Goal: Information Seeking & Learning: Learn about a topic

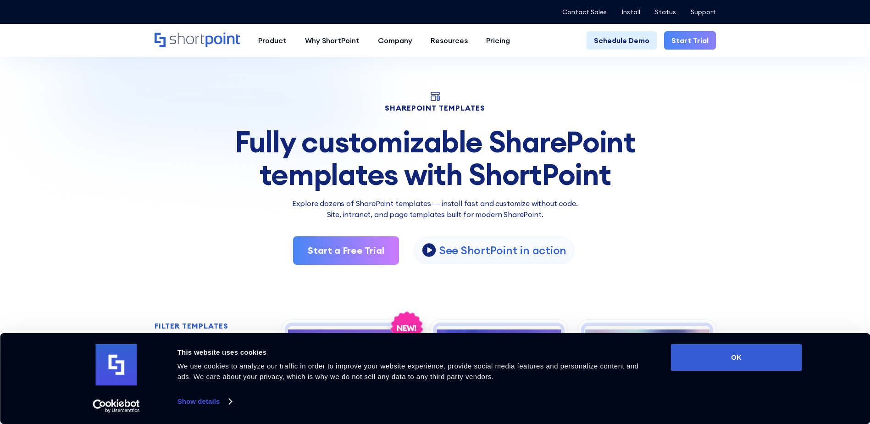
scroll to position [138, 0]
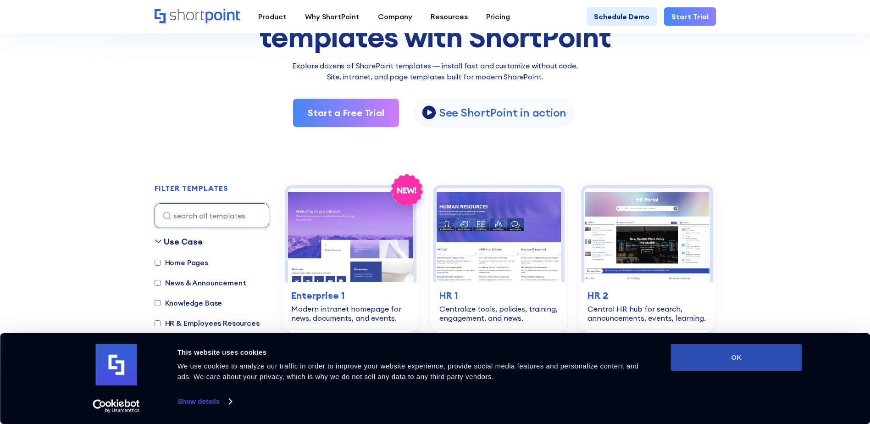
click at [789, 352] on button "OK" at bounding box center [736, 357] width 131 height 27
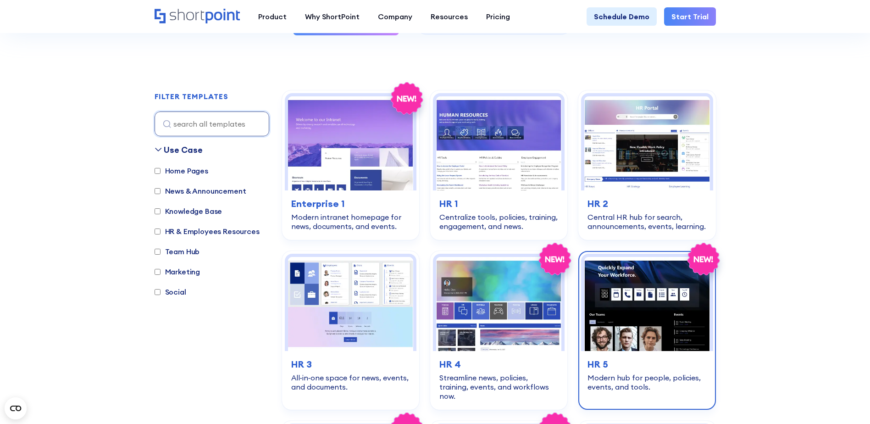
scroll to position [275, 0]
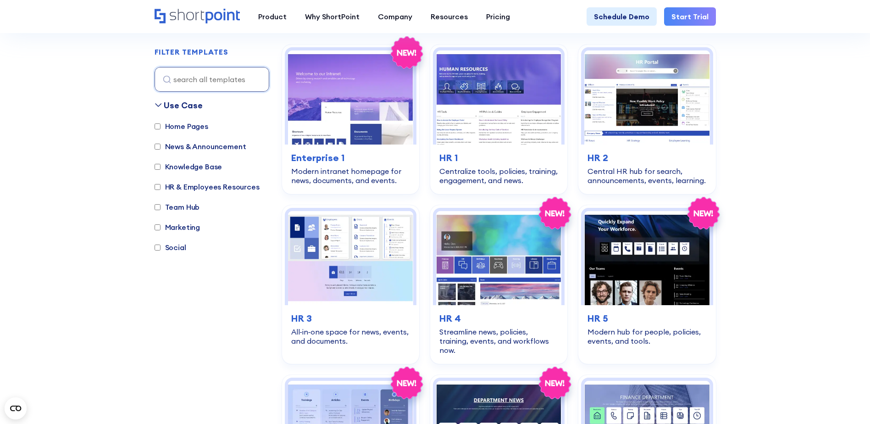
click at [182, 166] on label "Knowledge Base" at bounding box center [189, 166] width 68 height 11
click at [160, 166] on input "Knowledge Base" at bounding box center [158, 167] width 6 height 6
checkbox input "true"
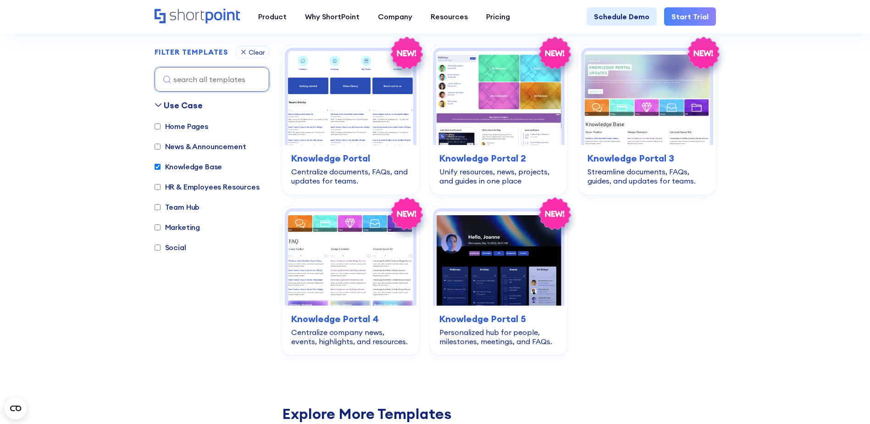
scroll to position [274, 0]
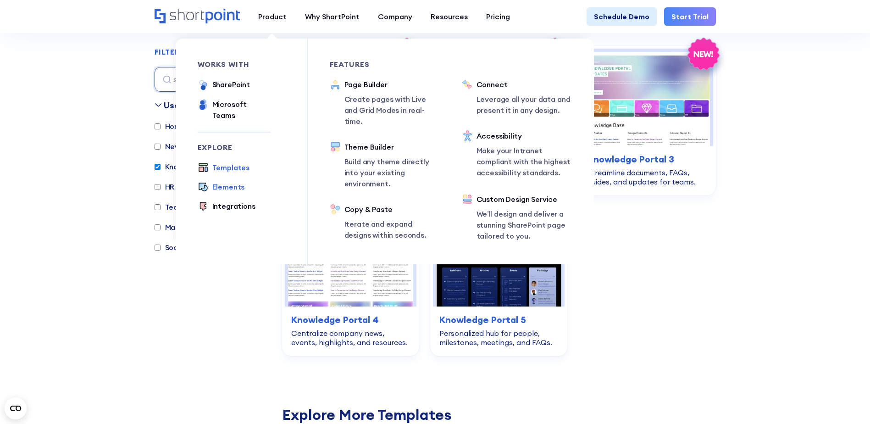
click at [231, 181] on div "Elements" at bounding box center [228, 186] width 33 height 11
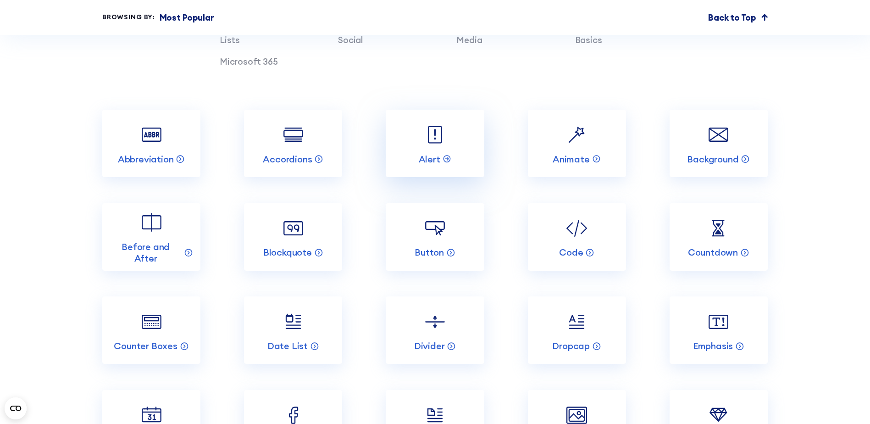
scroll to position [1146, 0]
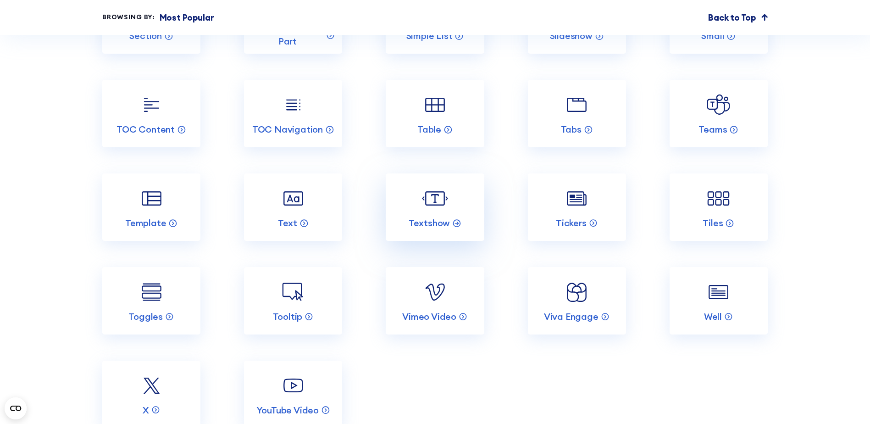
scroll to position [2018, 0]
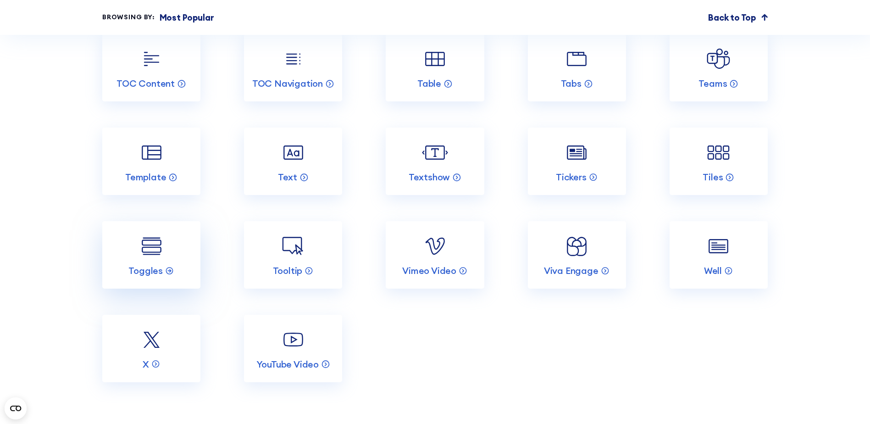
click at [153, 259] on img at bounding box center [151, 246] width 26 height 26
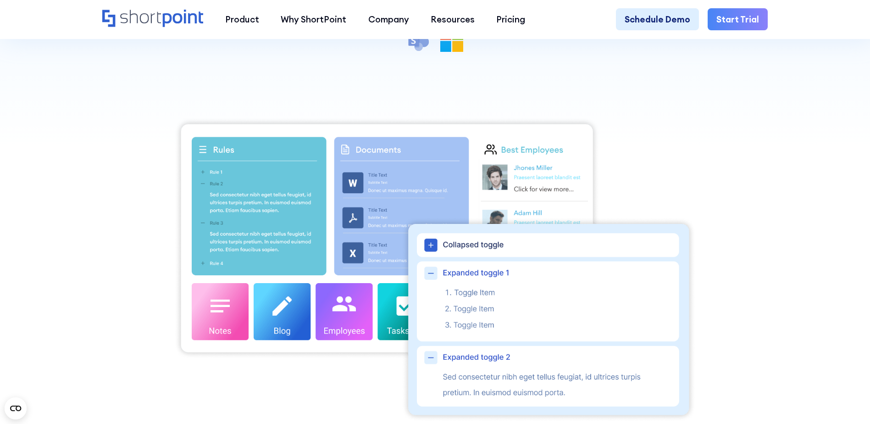
scroll to position [321, 0]
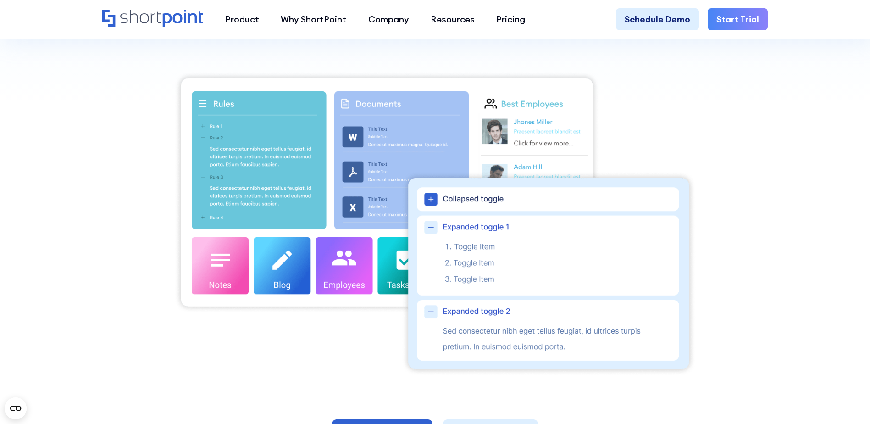
click at [429, 234] on img at bounding box center [435, 223] width 522 height 305
click at [432, 200] on img at bounding box center [435, 223] width 522 height 305
click at [432, 204] on img at bounding box center [435, 223] width 522 height 305
click at [429, 231] on img at bounding box center [435, 223] width 522 height 305
click at [432, 233] on img at bounding box center [435, 223] width 522 height 305
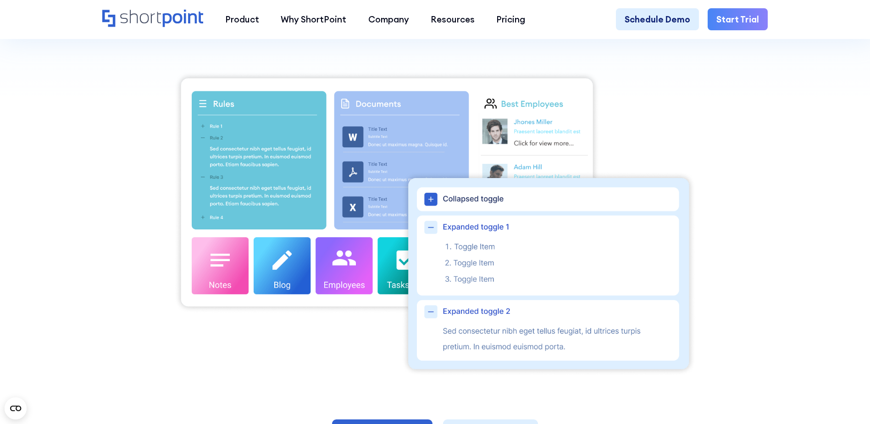
click at [431, 315] on img at bounding box center [435, 223] width 522 height 305
click at [433, 202] on img at bounding box center [435, 223] width 522 height 305
click at [435, 210] on img at bounding box center [435, 223] width 522 height 305
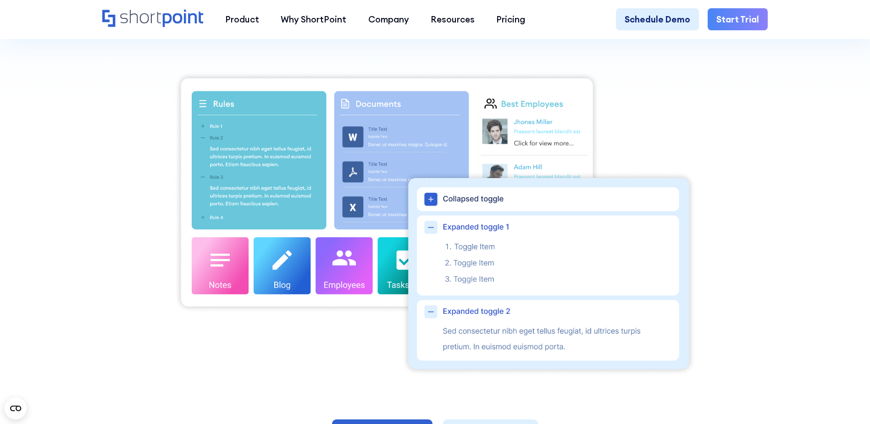
click at [434, 204] on img at bounding box center [435, 223] width 522 height 305
click at [434, 203] on img at bounding box center [435, 223] width 522 height 305
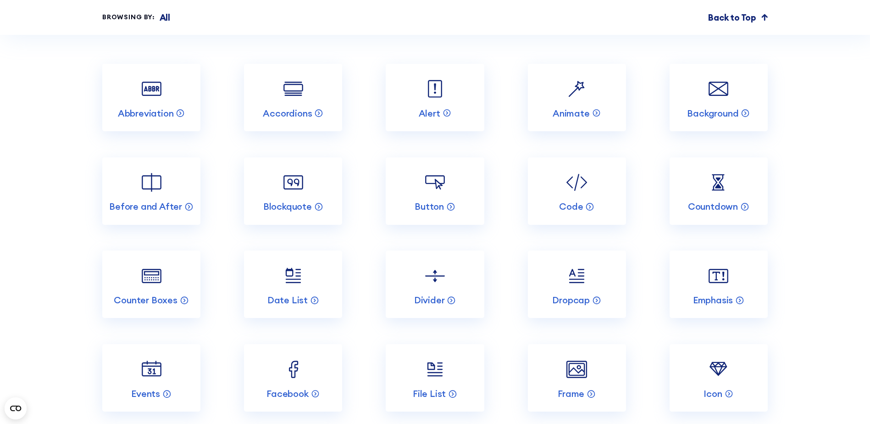
scroll to position [3623, 0]
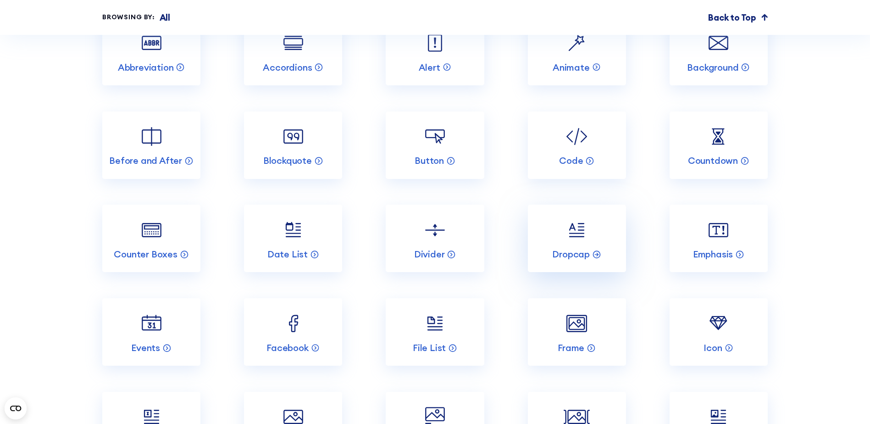
click at [570, 243] on img at bounding box center [577, 230] width 26 height 26
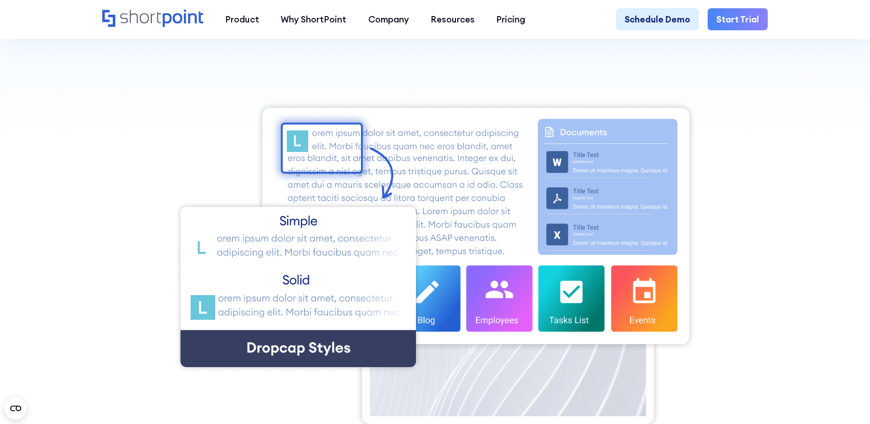
scroll to position [321, 0]
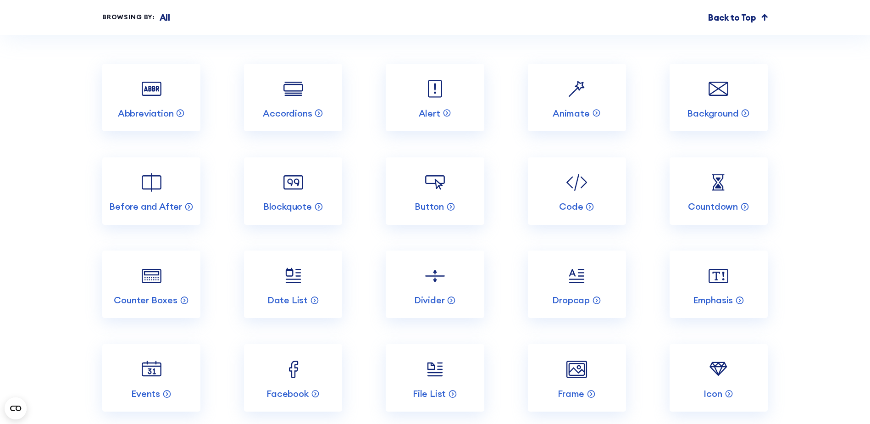
scroll to position [3623, 0]
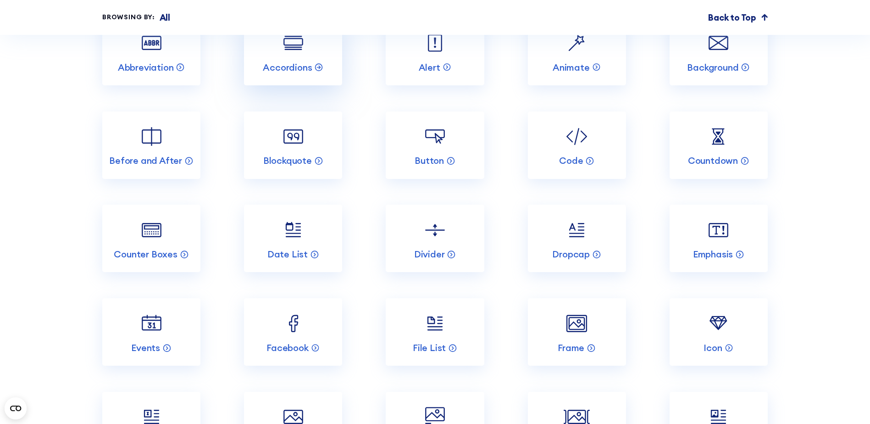
click at [288, 56] on img at bounding box center [293, 43] width 26 height 26
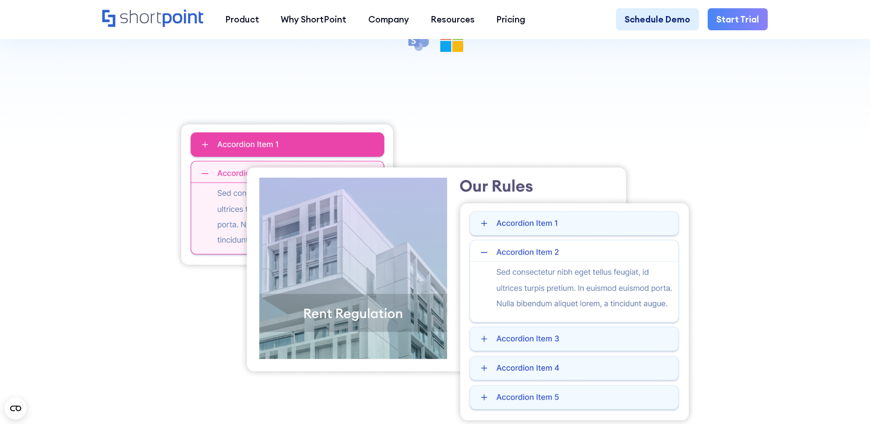
scroll to position [367, 0]
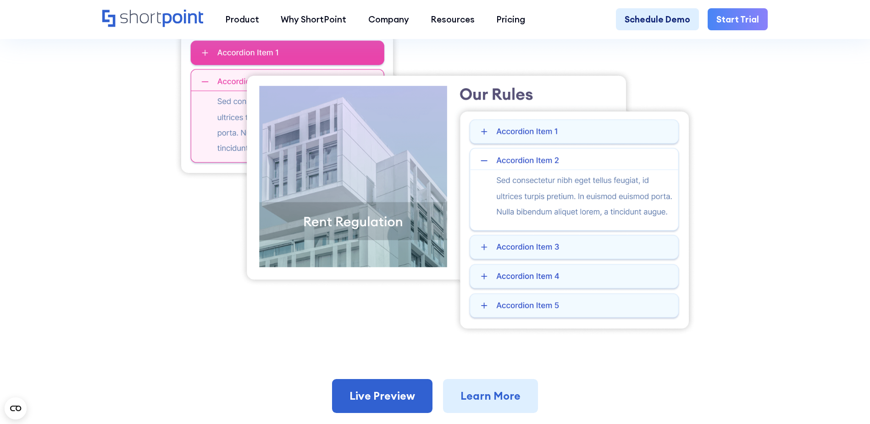
click at [485, 137] on img at bounding box center [435, 180] width 522 height 310
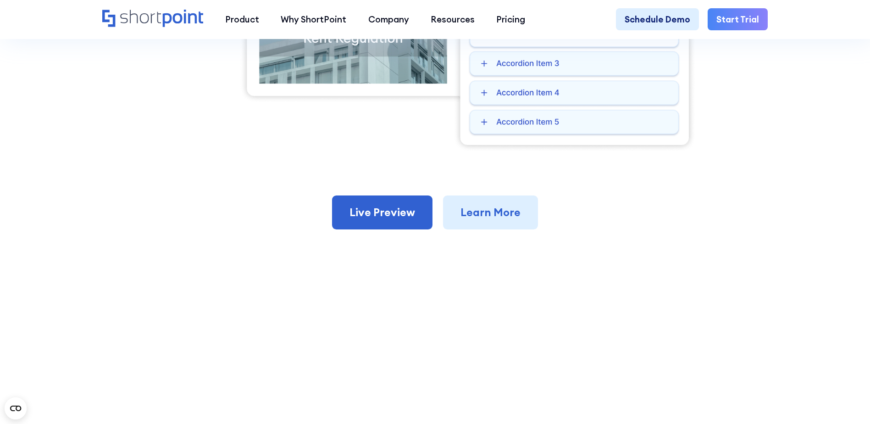
scroll to position [596, 0]
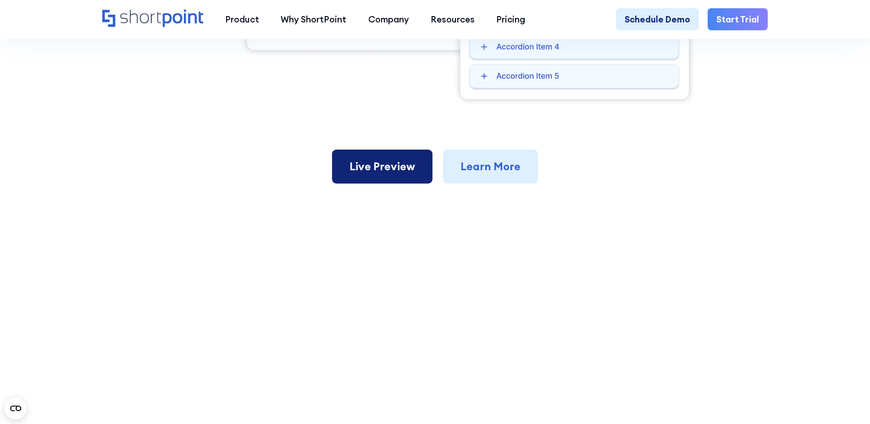
click at [410, 162] on link "Live Preview" at bounding box center [382, 166] width 100 height 34
